Goal: Information Seeking & Learning: Find specific fact

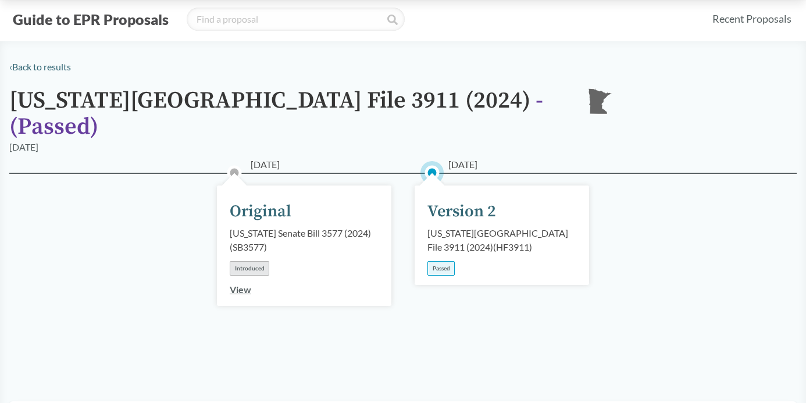
scroll to position [67, 0]
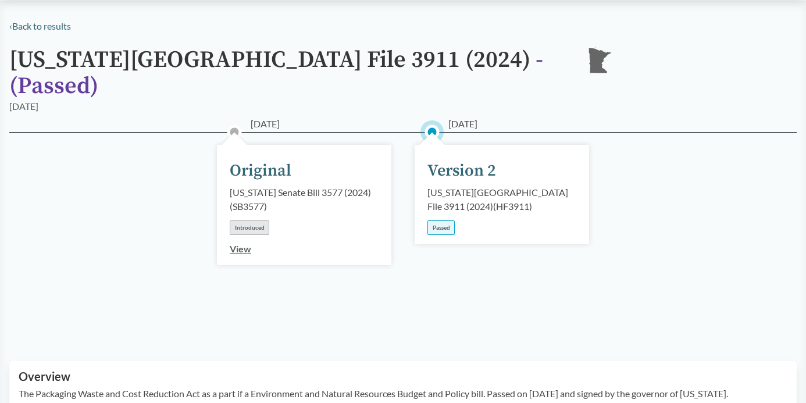
click at [442, 220] on div "Passed" at bounding box center [440, 227] width 27 height 15
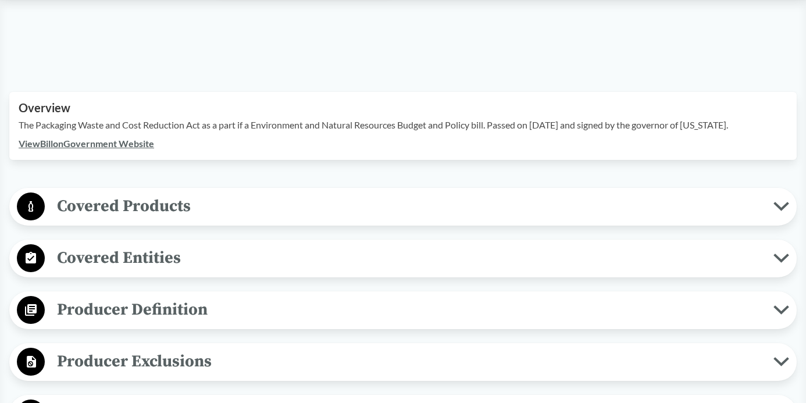
scroll to position [310, 0]
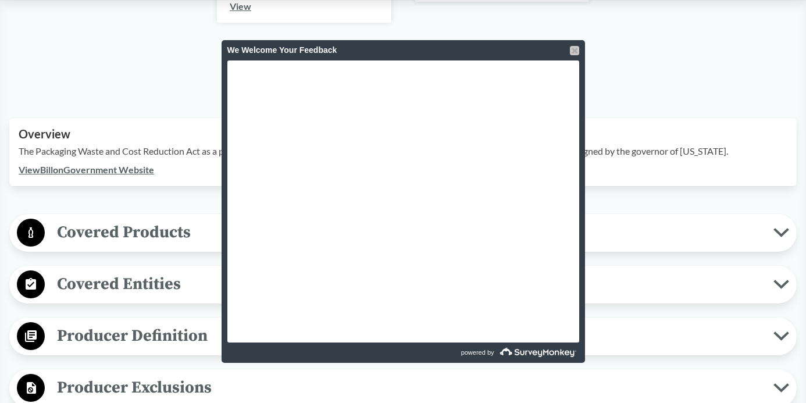
click at [575, 51] on div at bounding box center [574, 50] width 9 height 9
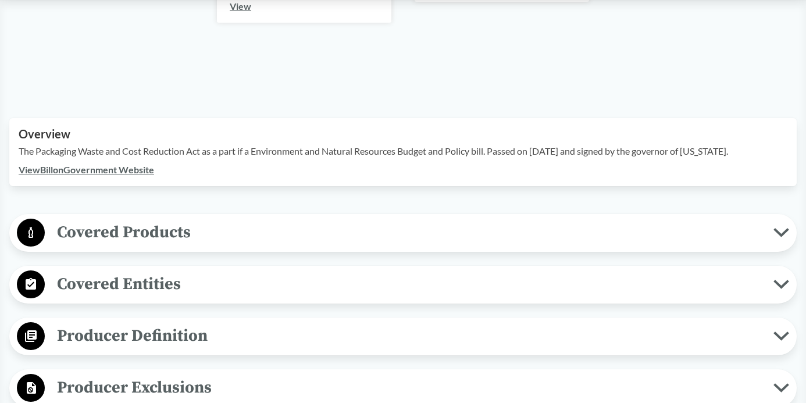
scroll to position [0, 0]
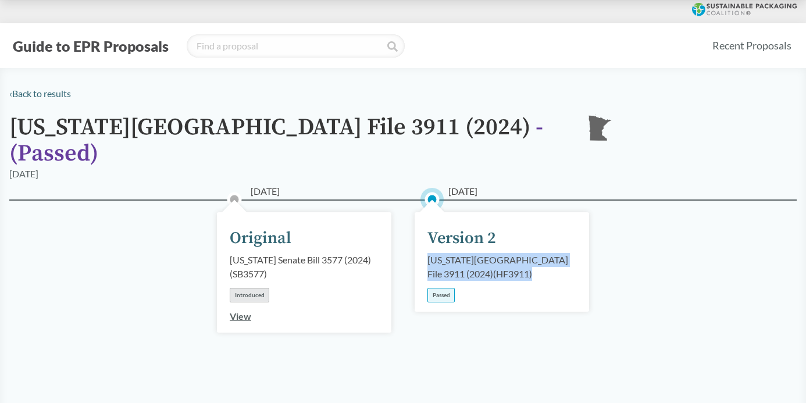
drag, startPoint x: 427, startPoint y: 243, endPoint x: 477, endPoint y: 259, distance: 52.6
click at [477, 259] on div "[DATE] Version 2 [US_STATE][GEOGRAPHIC_DATA] File 3911 (2024) ( HF3911 ) Passed" at bounding box center [501, 261] width 174 height 99
click at [510, 253] on div "[US_STATE][GEOGRAPHIC_DATA] File 3911 (2024) ( HF3911 )" at bounding box center [501, 267] width 149 height 28
drag, startPoint x: 570, startPoint y: 245, endPoint x: 428, endPoint y: 246, distance: 142.4
click at [428, 253] on div "[US_STATE][GEOGRAPHIC_DATA] File 3911 (2024) ( HF3911 )" at bounding box center [501, 267] width 149 height 28
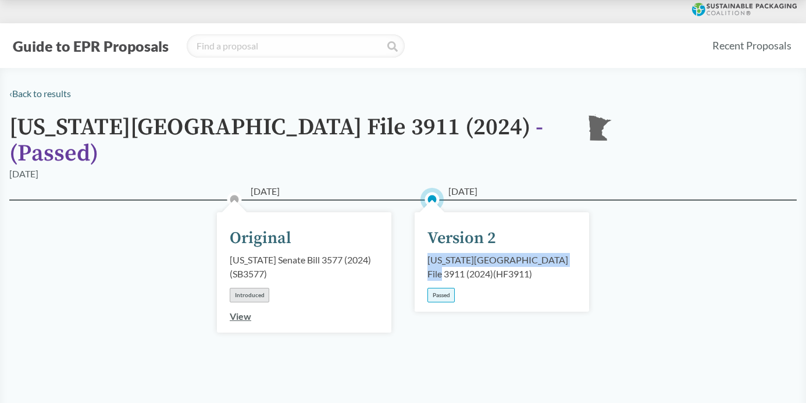
click at [491, 253] on div "[US_STATE][GEOGRAPHIC_DATA] File 3911 (2024) ( HF3911 )" at bounding box center [501, 267] width 149 height 28
drag, startPoint x: 520, startPoint y: 242, endPoint x: 542, endPoint y: 241, distance: 22.7
click at [543, 253] on div "[US_STATE][GEOGRAPHIC_DATA] File 3911 (2024) ( HF3911 )" at bounding box center [501, 267] width 149 height 28
drag, startPoint x: 538, startPoint y: 243, endPoint x: 521, endPoint y: 241, distance: 17.5
click at [519, 253] on div "[US_STATE][GEOGRAPHIC_DATA] File 3911 (2024) ( HF3911 )" at bounding box center [501, 267] width 149 height 28
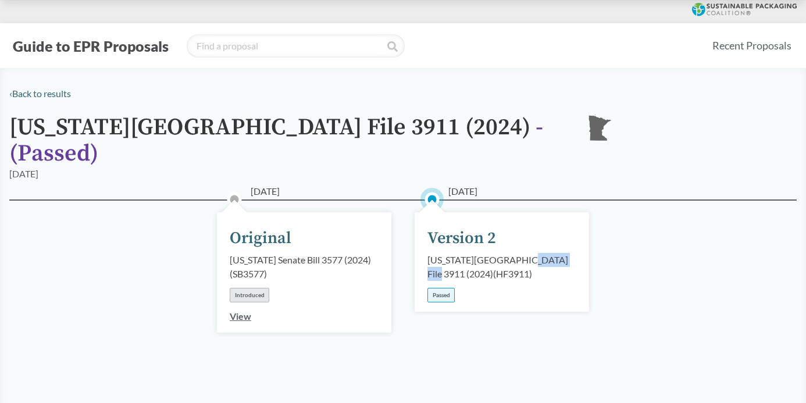
drag, startPoint x: 573, startPoint y: 242, endPoint x: 518, endPoint y: 242, distance: 54.6
click at [518, 253] on div "[US_STATE][GEOGRAPHIC_DATA] File 3911 (2024) ( HF3911 )" at bounding box center [501, 267] width 149 height 28
copy div "3911 (2024)"
